Goal: Transaction & Acquisition: Purchase product/service

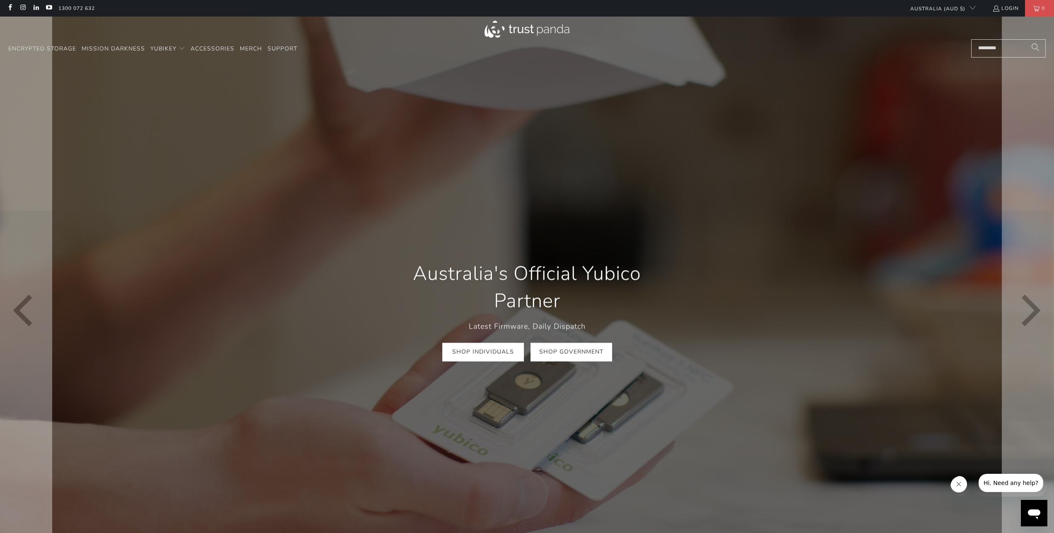
click at [573, 349] on link "Shop Government" at bounding box center [571, 352] width 82 height 19
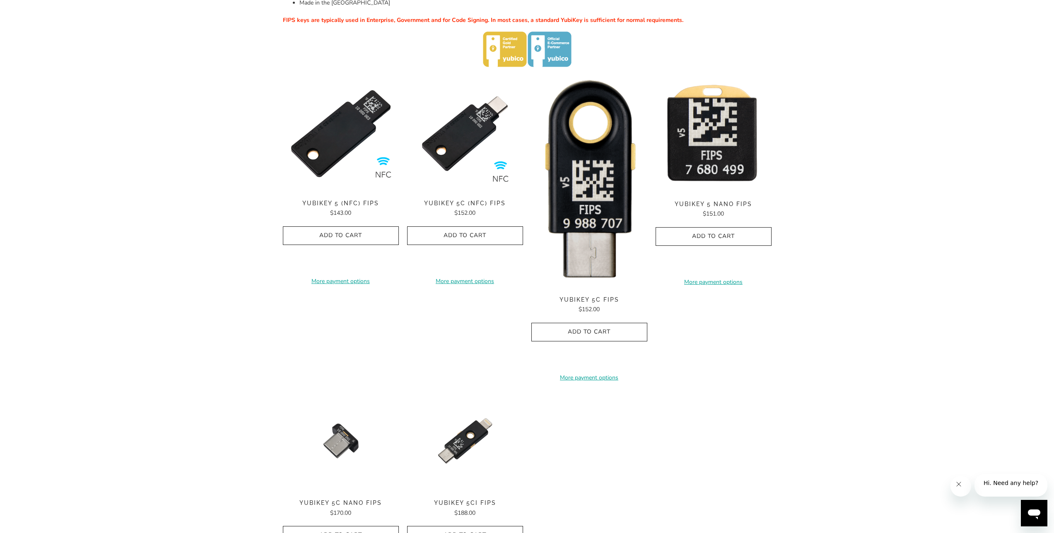
scroll to position [211, 0]
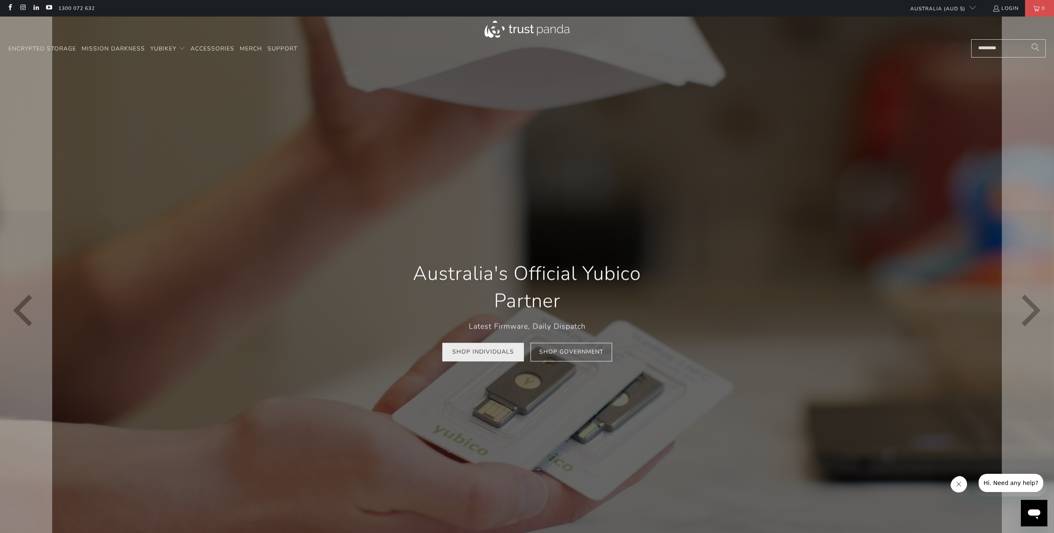
click at [490, 359] on link "Shop Individuals" at bounding box center [483, 352] width 82 height 19
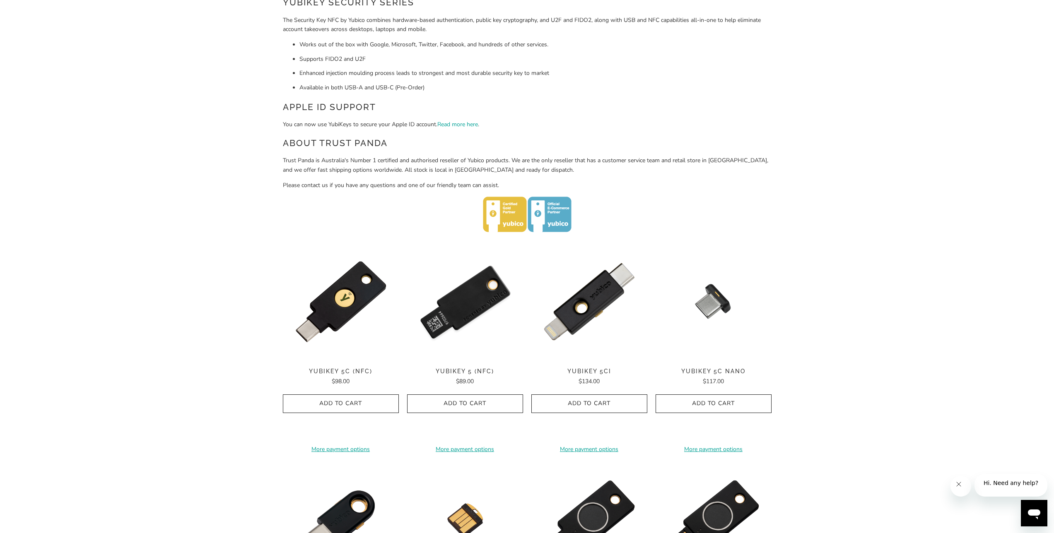
scroll to position [279, 0]
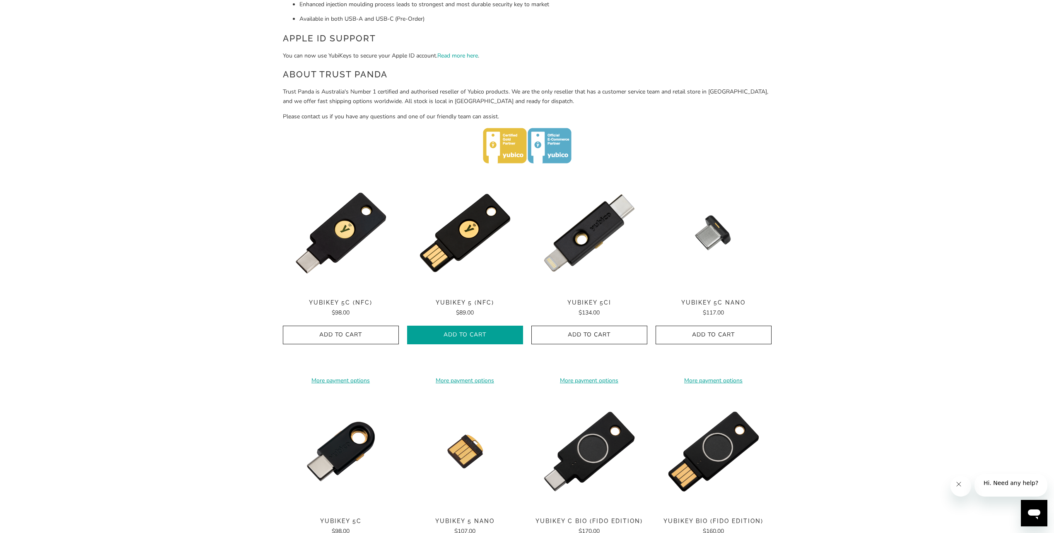
click at [437, 330] on button "Add to Cart" at bounding box center [465, 335] width 116 height 19
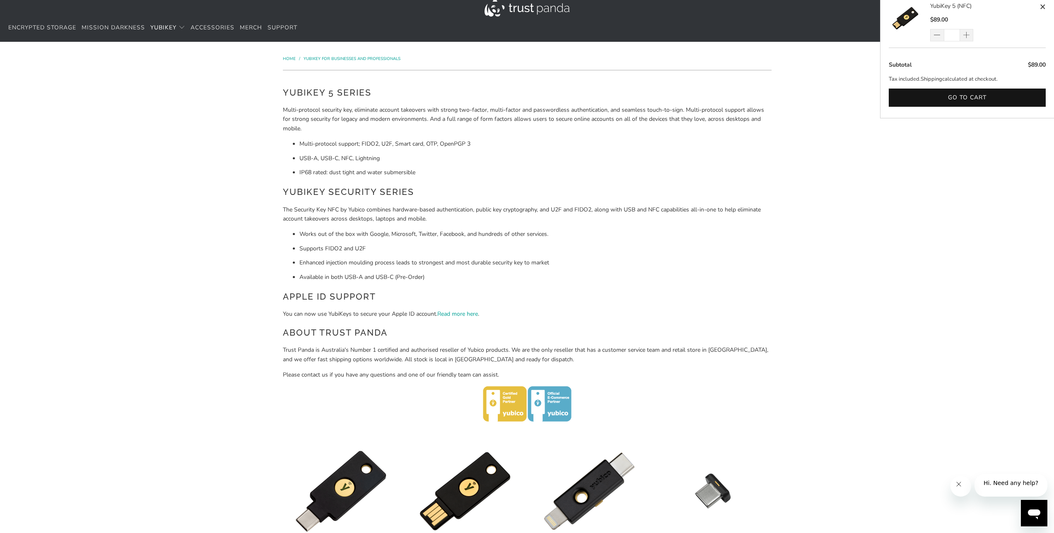
scroll to position [0, 0]
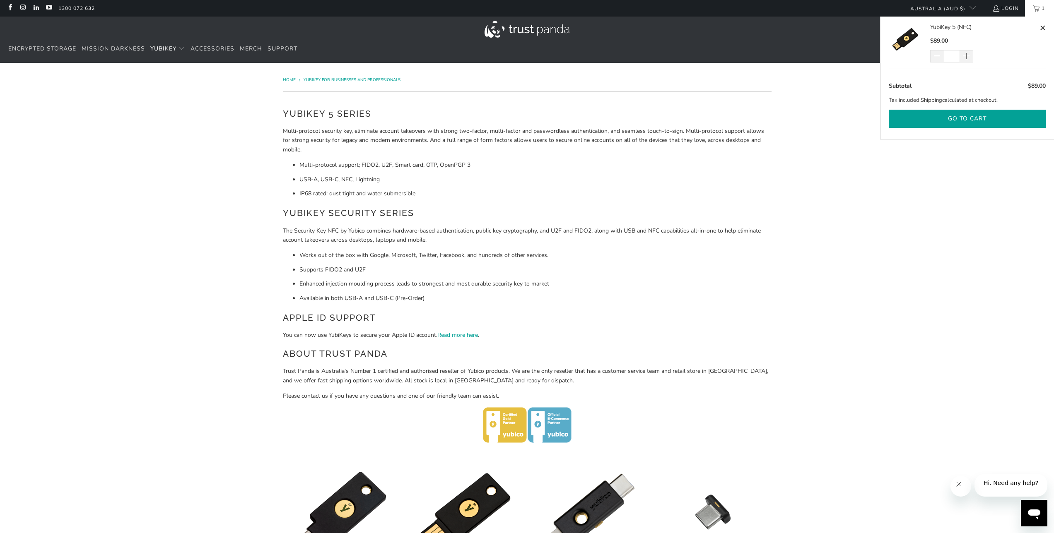
click at [955, 117] on button "Go to cart" at bounding box center [966, 119] width 157 height 19
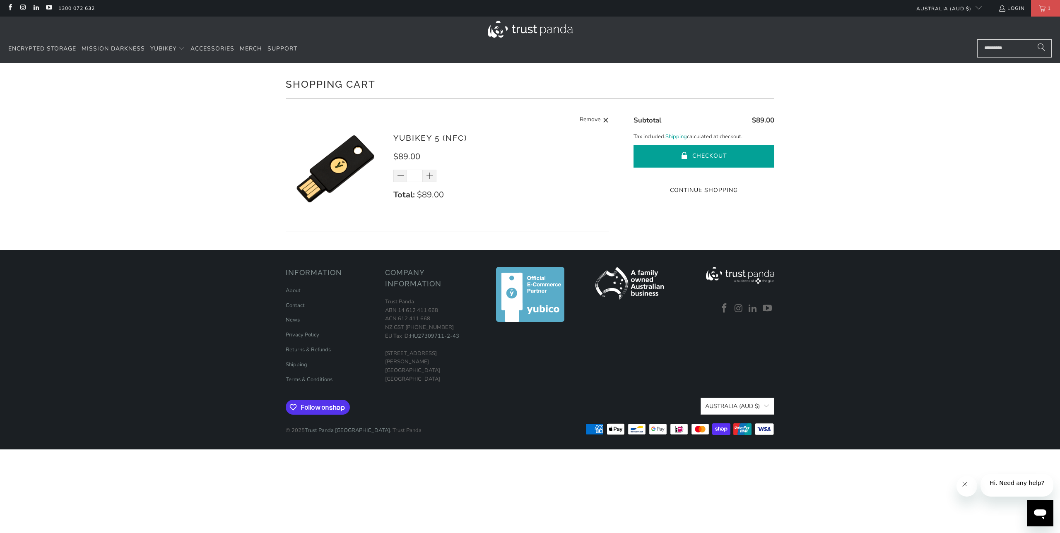
click at [704, 155] on button "Checkout" at bounding box center [703, 156] width 141 height 22
click at [428, 173] on span at bounding box center [430, 176] width 8 height 8
type input "*"
click at [428, 173] on div "*" at bounding box center [420, 176] width 54 height 12
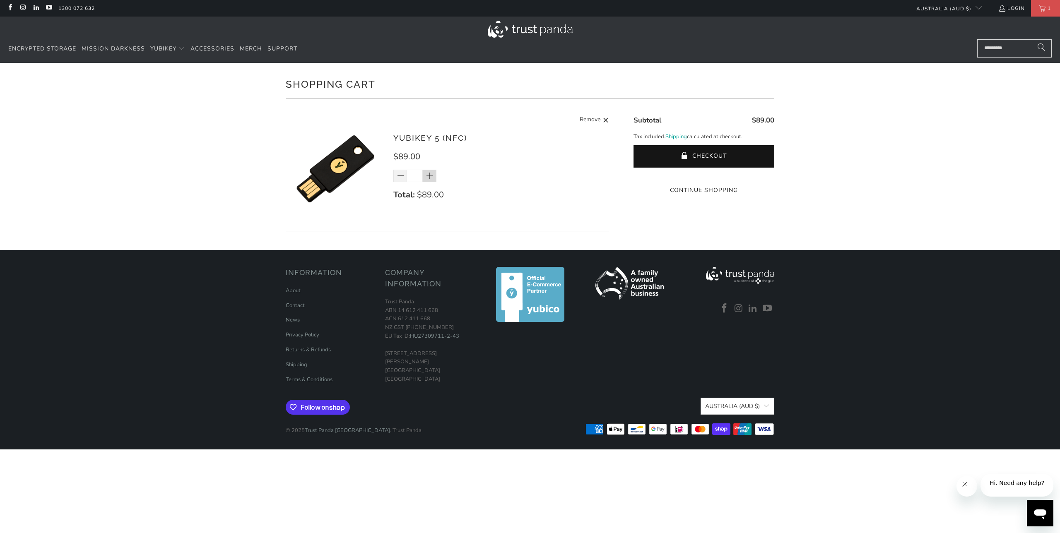
click at [428, 173] on div "*" at bounding box center [420, 176] width 54 height 12
click at [429, 175] on div "*" at bounding box center [420, 176] width 54 height 12
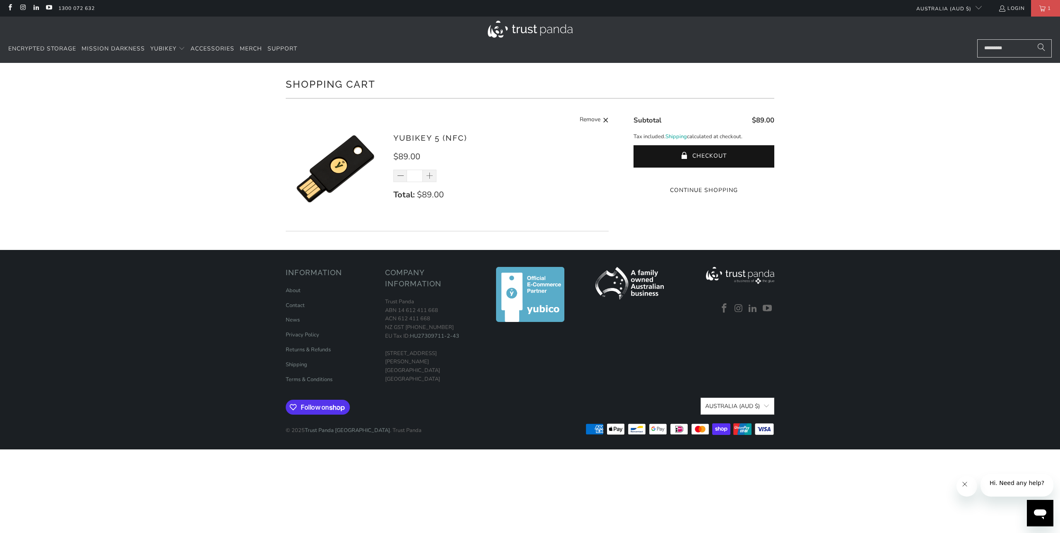
click at [429, 175] on div "*" at bounding box center [420, 176] width 54 height 12
click at [429, 177] on div "*" at bounding box center [420, 176] width 54 height 12
click at [430, 177] on div "*" at bounding box center [420, 176] width 54 height 12
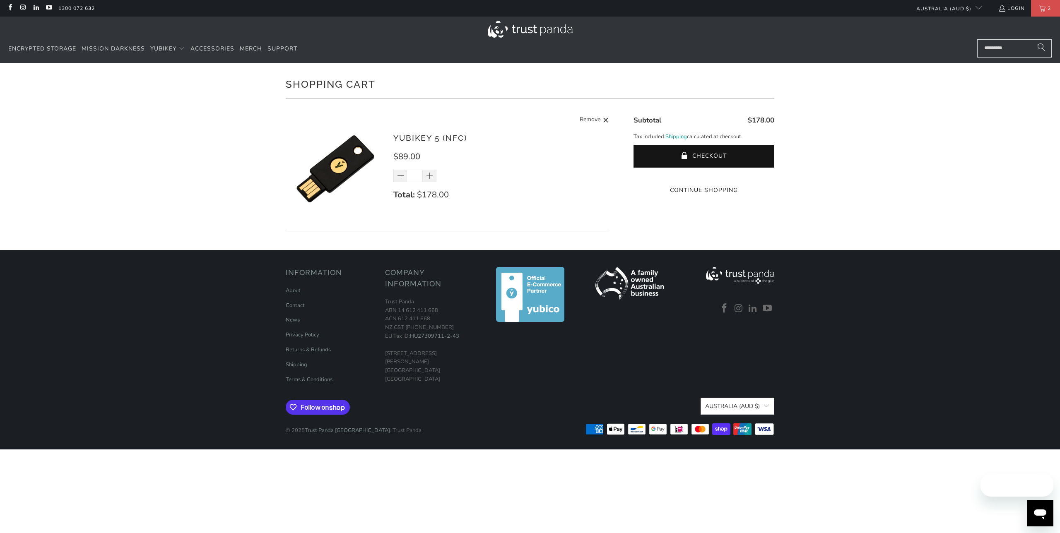
click at [429, 176] on div "*" at bounding box center [420, 176] width 54 height 12
drag, startPoint x: 418, startPoint y: 178, endPoint x: 413, endPoint y: 177, distance: 5.1
click at [413, 177] on input "*" at bounding box center [415, 176] width 16 height 12
drag, startPoint x: 417, startPoint y: 178, endPoint x: 404, endPoint y: 174, distance: 13.8
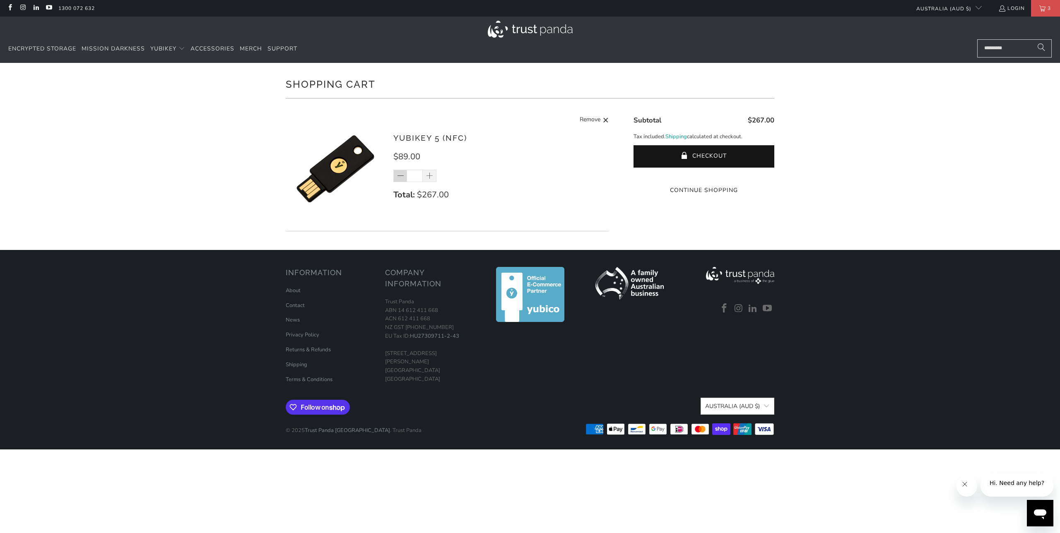
click at [404, 174] on div "*" at bounding box center [420, 176] width 54 height 12
type input "**"
click at [518, 188] on p "Total: $267.00" at bounding box center [496, 194] width 207 height 13
click at [462, 217] on div "YubiKey 5 (NFC) $89.00 ** Total: $267.00 Remove" at bounding box center [447, 171] width 323 height 120
click at [415, 223] on div "YubiKey 5 (NFC) $89.00 ** Total: $267.00 Remove" at bounding box center [447, 171] width 323 height 120
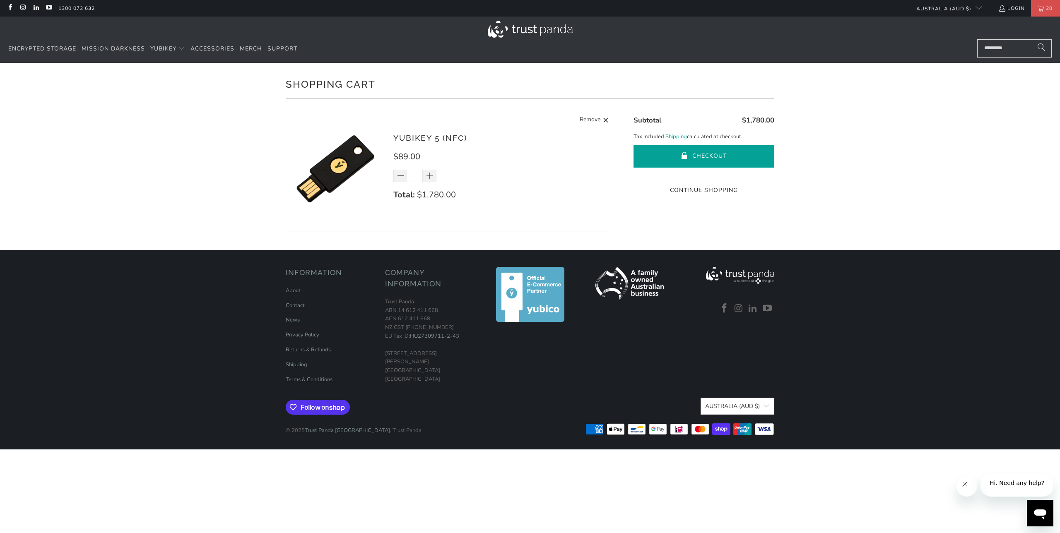
click at [718, 156] on button "Checkout" at bounding box center [703, 156] width 141 height 22
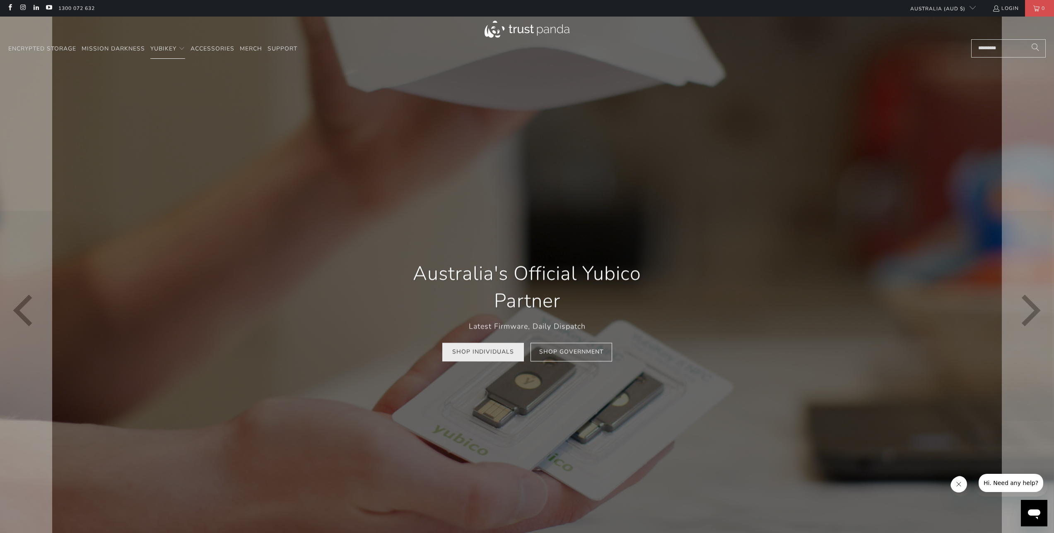
click at [489, 354] on link "Shop Individuals" at bounding box center [483, 352] width 82 height 19
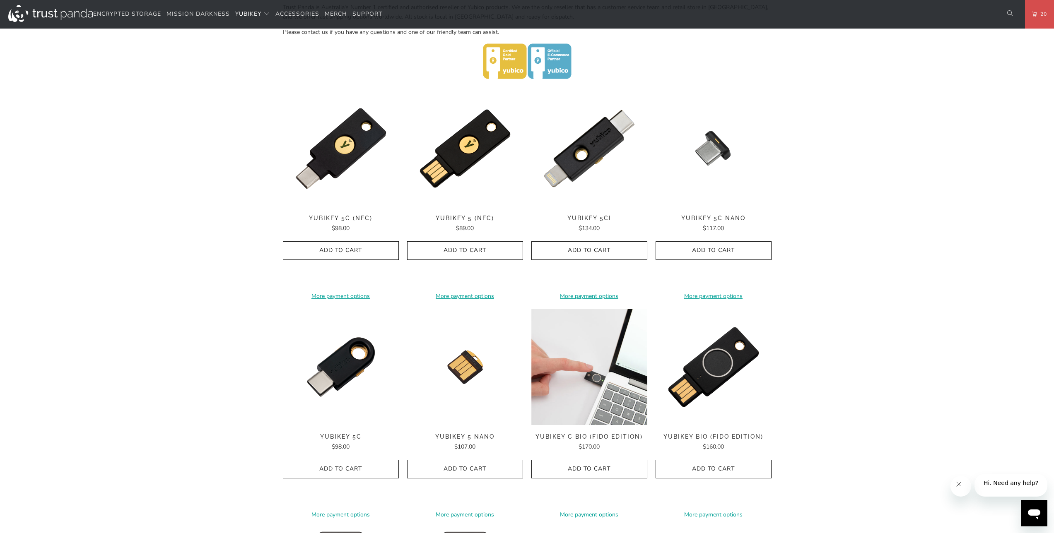
scroll to position [349, 0]
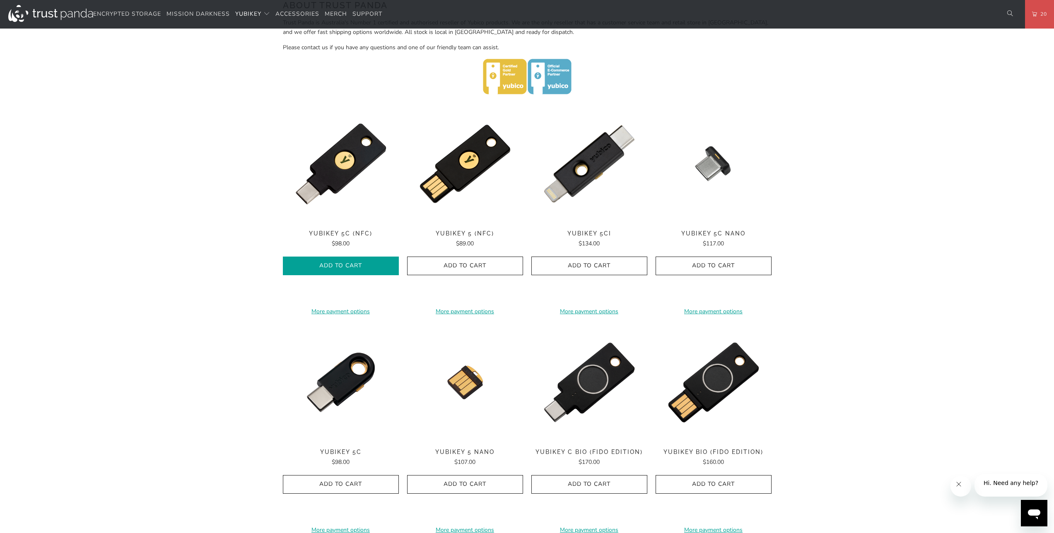
click at [345, 268] on icon "button" at bounding box center [340, 266] width 13 height 13
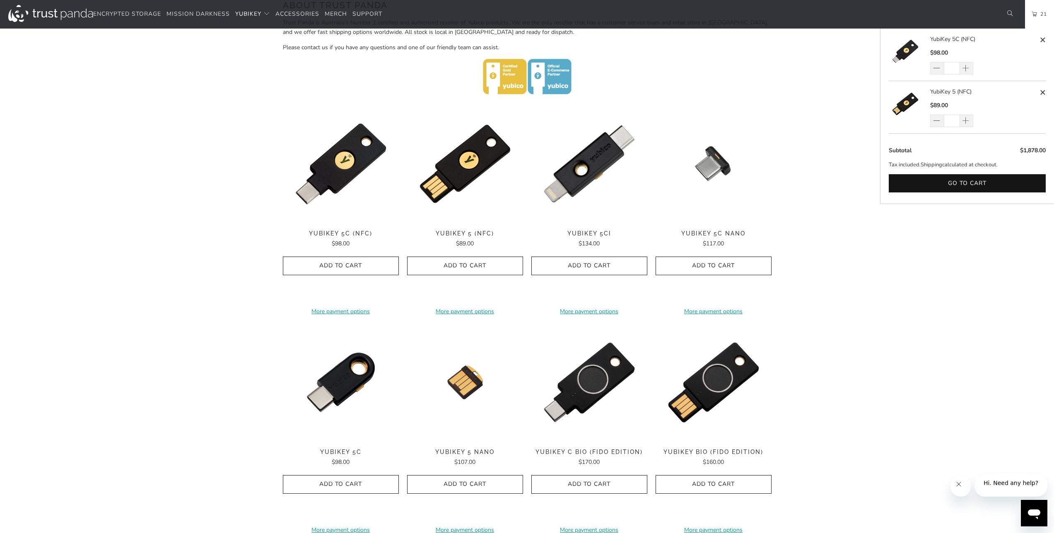
click at [953, 69] on input "*" at bounding box center [951, 68] width 16 height 12
type input "**"
click at [919, 238] on div "Home / YubiKey for Businesses and Professionals YubiKey 5 Series Multi-protocol…" at bounding box center [527, 244] width 1054 height 1061
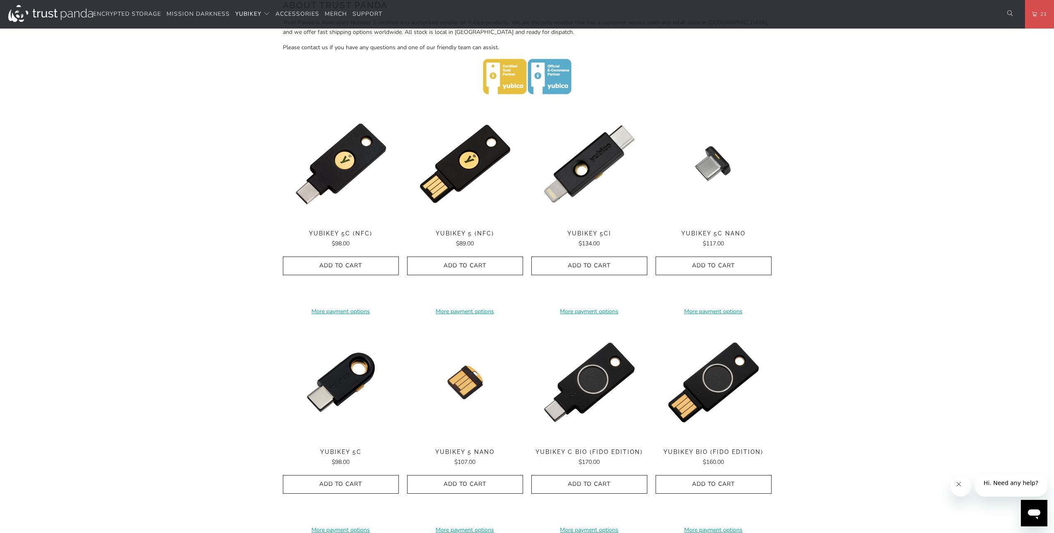
click at [1040, 14] on span "21" at bounding box center [1042, 14] width 10 height 9
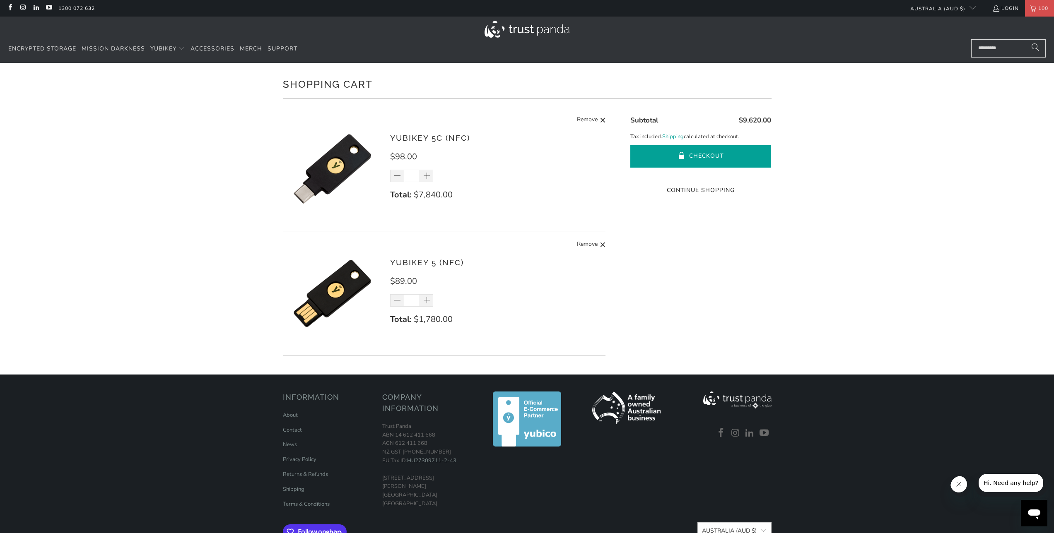
click at [687, 154] on button "Checkout" at bounding box center [700, 156] width 141 height 22
